Goal: Task Accomplishment & Management: Use online tool/utility

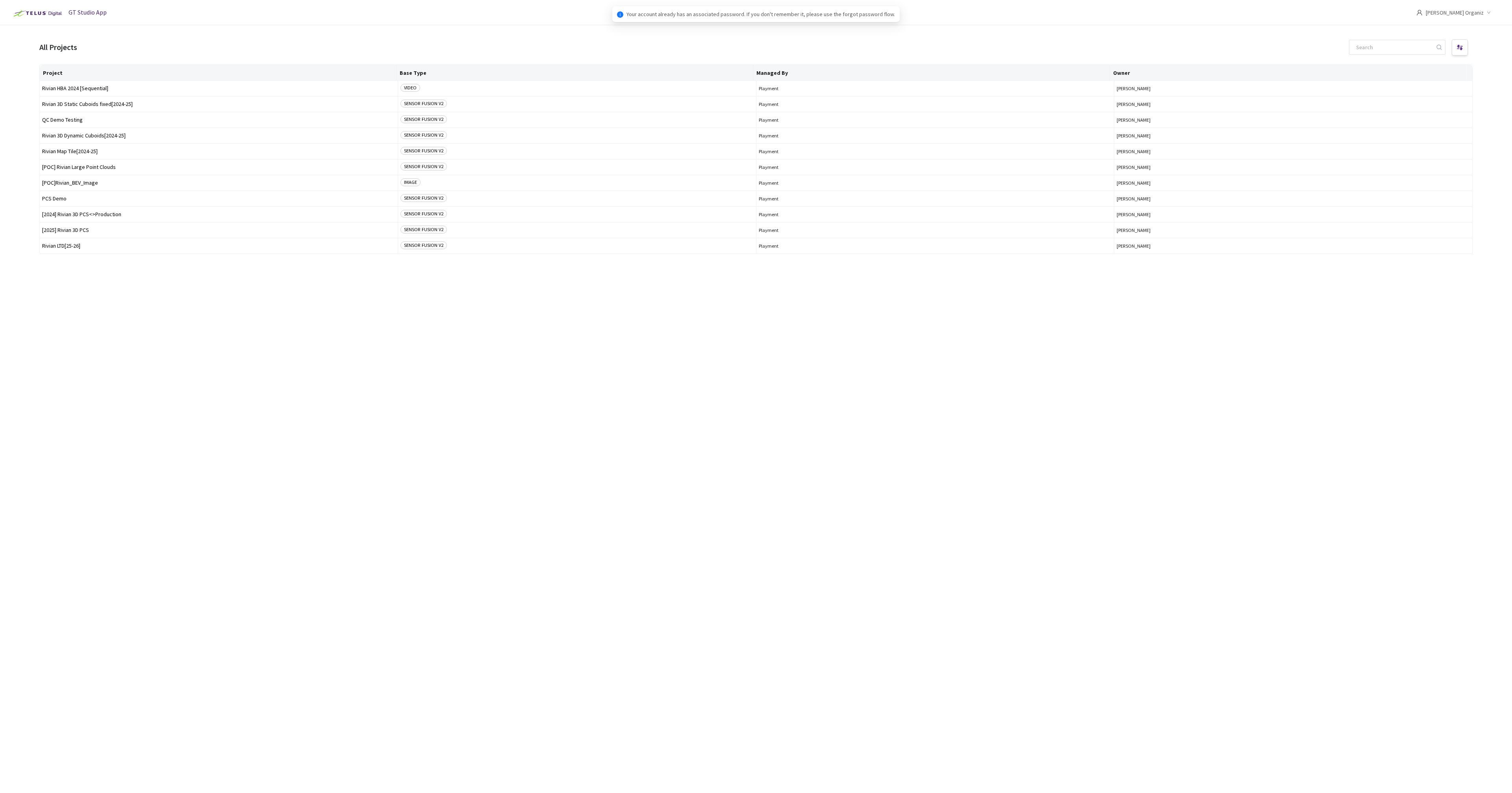
click at [626, 336] on div "Project Base Type Managed By Owner Rivian HBA 2024 [Sequential] VIDEO Playment …" at bounding box center [756, 421] width 1433 height 714
click at [531, 399] on div "Project Base Type Managed By Owner Rivian HBA 2024 [Sequential] VIDEO Playment …" at bounding box center [756, 421] width 1433 height 714
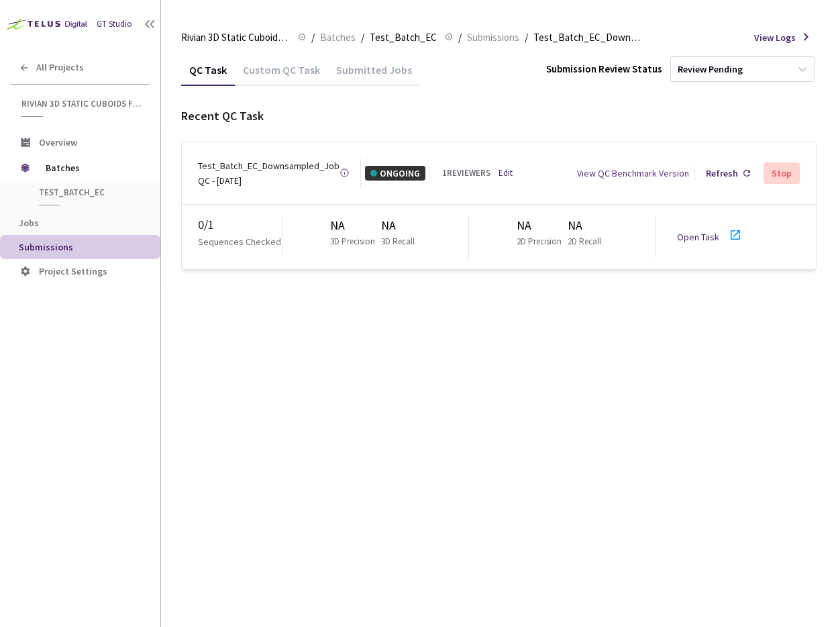
click at [679, 231] on link "Open Task" at bounding box center [698, 237] width 42 height 12
click at [342, 545] on div "QC Task Custom QC Task Submitted Jobs Submission Review Status Review Pending R…" at bounding box center [498, 340] width 635 height 573
click at [506, 156] on div "Test_Batch_EC_Downsampled_Job QC - [DATE] Created at [DATE] at 7:30 AM PDT Crea…" at bounding box center [499, 173] width 634 height 62
click at [500, 166] on link "Edit" at bounding box center [505, 172] width 14 height 13
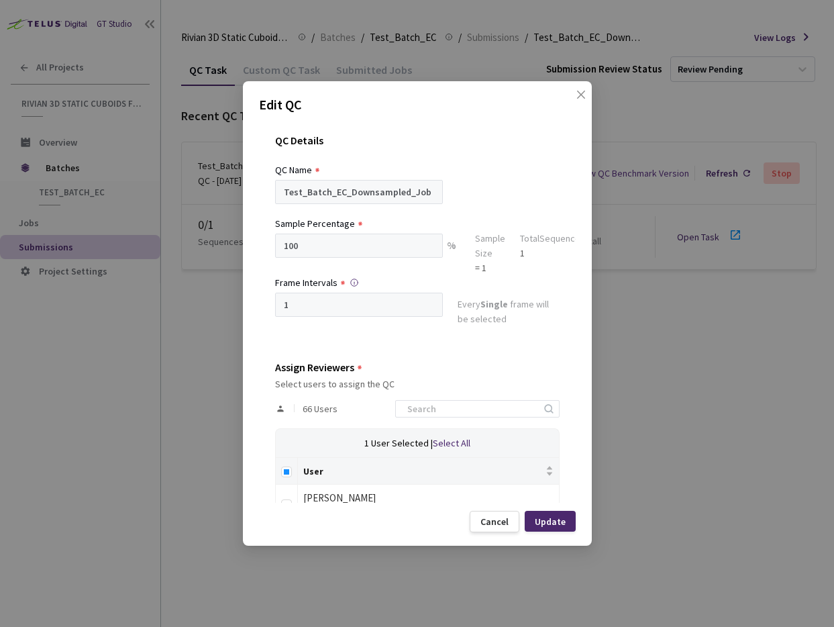
scroll to position [3, 0]
drag, startPoint x: 447, startPoint y: 405, endPoint x: 421, endPoint y: 421, distance: 31.6
click at [447, 405] on input at bounding box center [470, 408] width 143 height 16
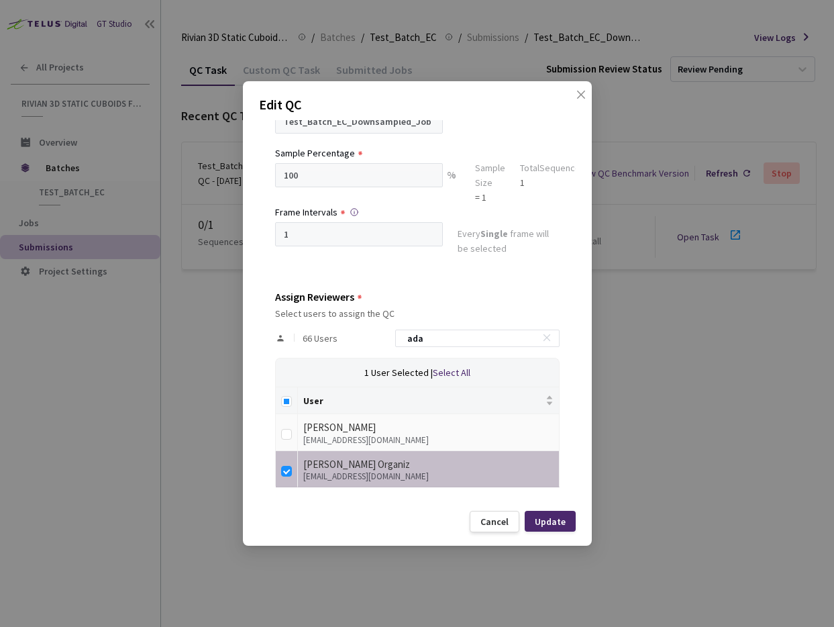
scroll to position [73, 0]
type input "ada"
click at [502, 522] on div "Cancel" at bounding box center [494, 521] width 28 height 11
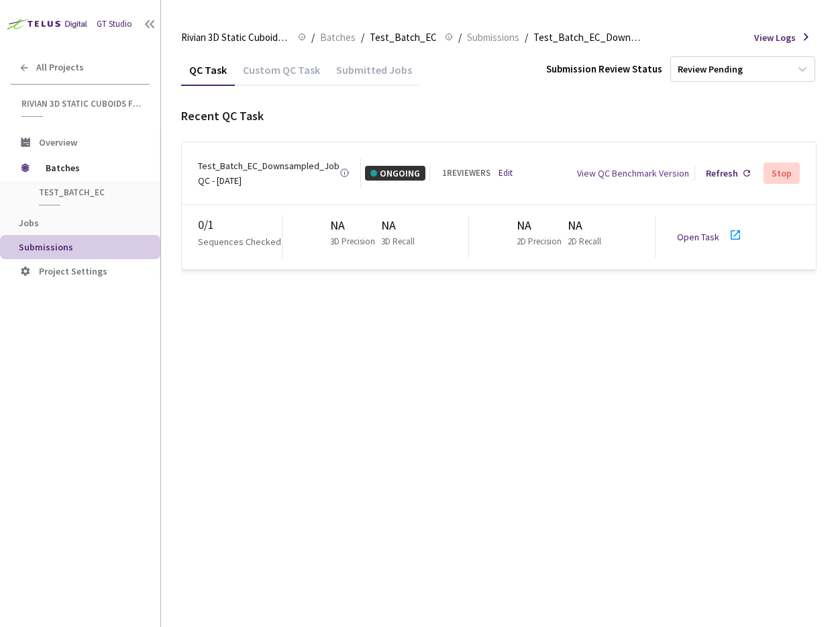
drag, startPoint x: 478, startPoint y: 389, endPoint x: 488, endPoint y: 400, distance: 14.7
click at [478, 389] on div "QC Task Custom QC Task Submitted Jobs Submission Review Status Review Pending R…" at bounding box center [498, 340] width 635 height 573
click at [695, 231] on link "Open Task" at bounding box center [698, 237] width 42 height 12
